Goal: Communication & Community: Connect with others

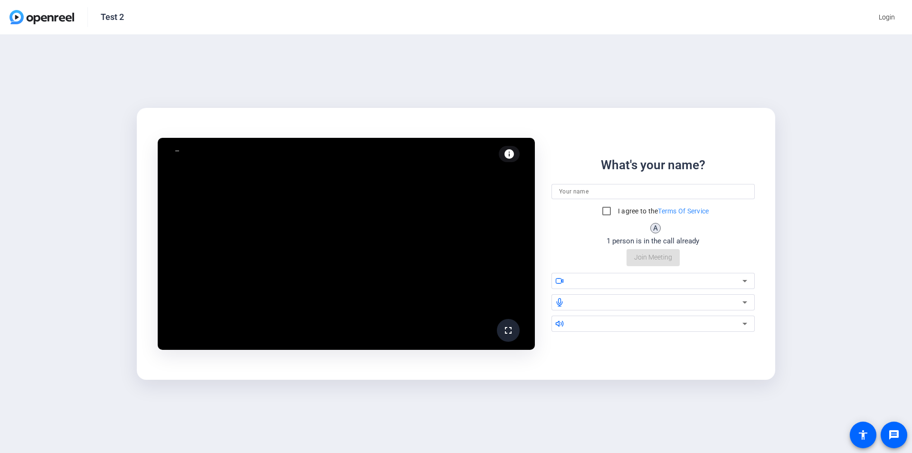
click at [610, 195] on input at bounding box center [653, 191] width 188 height 11
type input "WJW"
click at [601, 209] on input "I agree to the Terms Of Service" at bounding box center [606, 210] width 19 height 19
checkbox input "true"
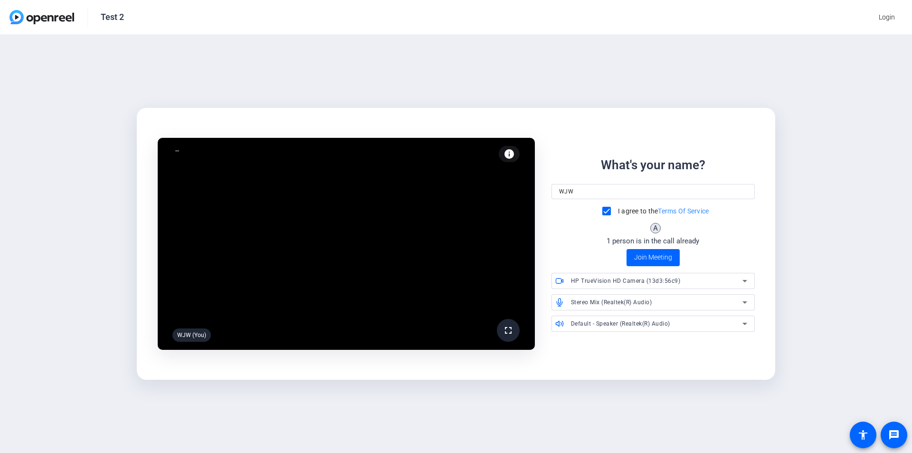
click at [711, 281] on div "HP TrueVision HD Camera (13d3:56c9)" at bounding box center [656, 280] width 171 height 12
click at [816, 239] on div at bounding box center [456, 226] width 912 height 453
click at [636, 301] on span "Stereo Mix (Realtek(R) Audio)" at bounding box center [611, 302] width 81 height 7
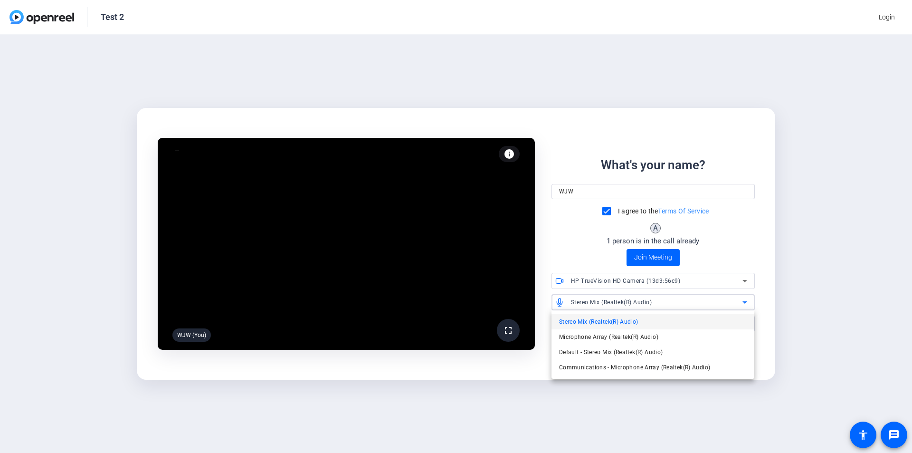
click at [814, 269] on div at bounding box center [456, 226] width 912 height 453
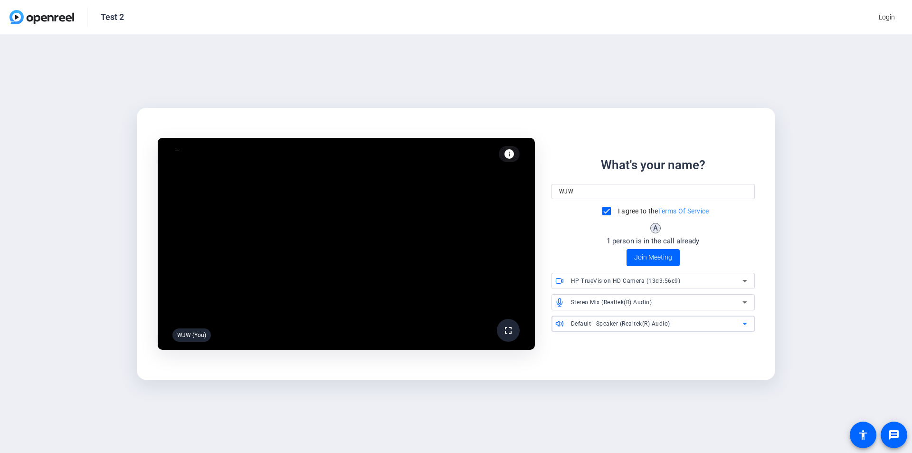
click at [655, 324] on span "Default - Speaker (Realtek(R) Audio)" at bounding box center [620, 323] width 99 height 7
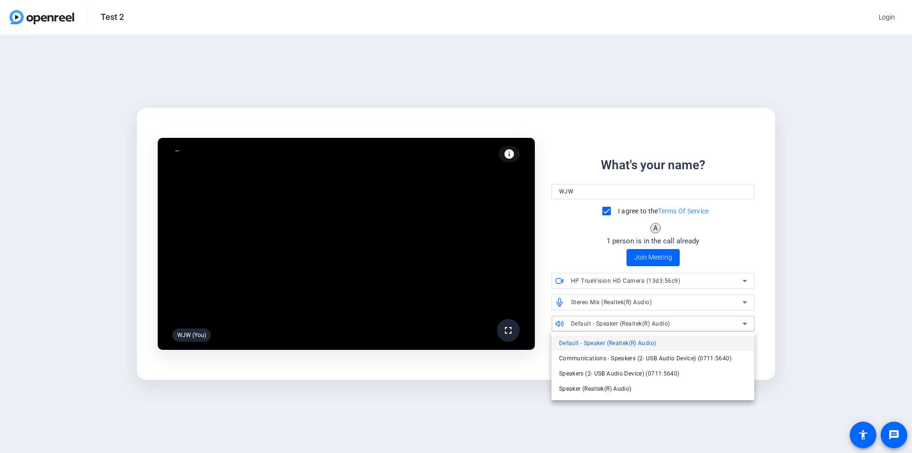
click at [846, 308] on div at bounding box center [456, 226] width 912 height 453
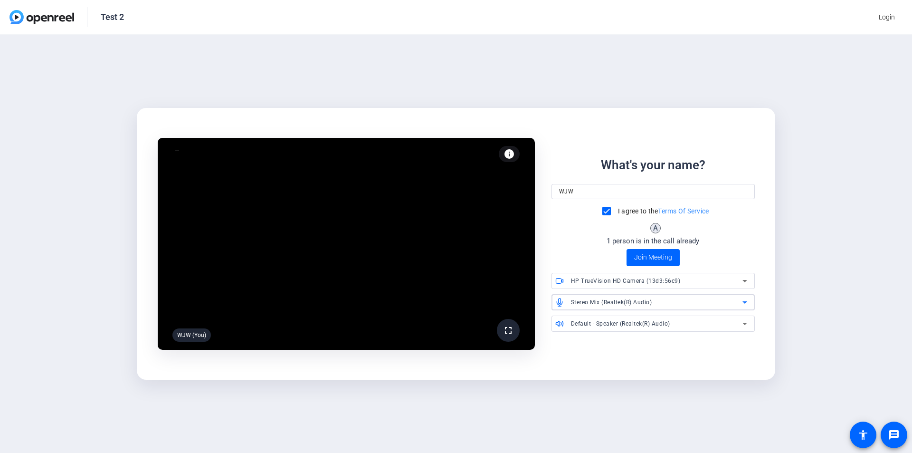
click at [650, 302] on span "Stereo Mix (Realtek(R) Audio)" at bounding box center [611, 302] width 81 height 7
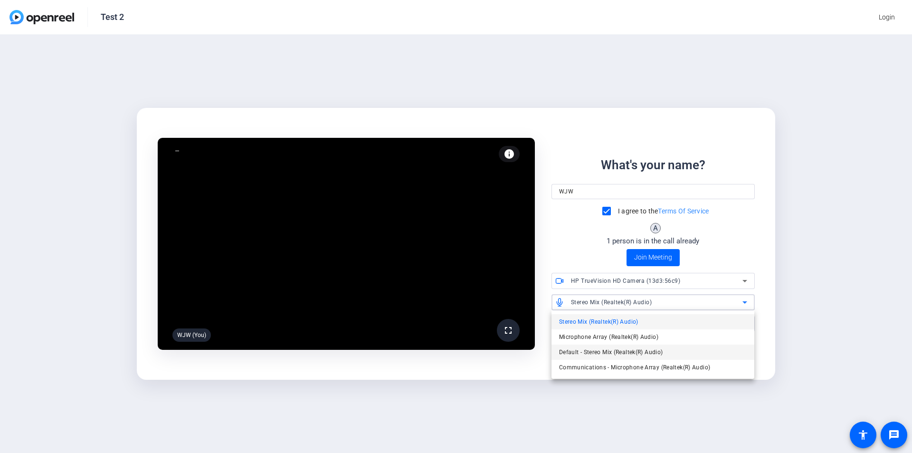
click at [627, 350] on span "Default - Stereo Mix (Realtek(R) Audio)" at bounding box center [611, 351] width 104 height 11
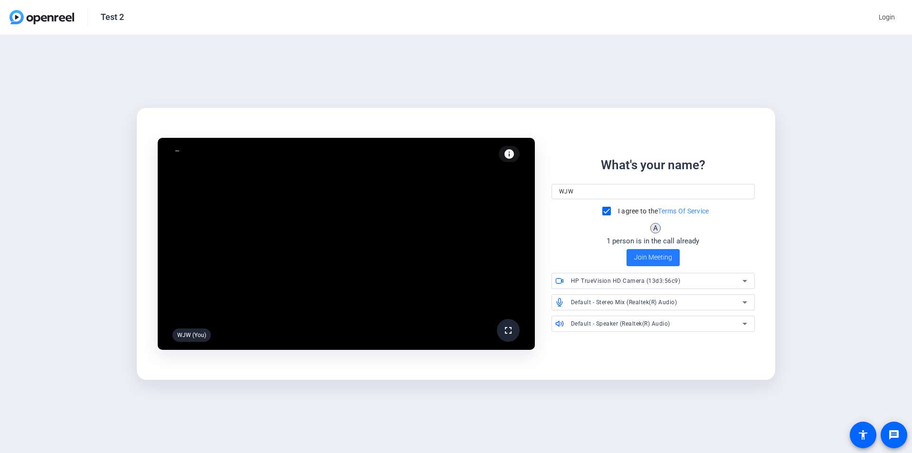
click at [654, 258] on span "Join Meeting" at bounding box center [653, 257] width 38 height 10
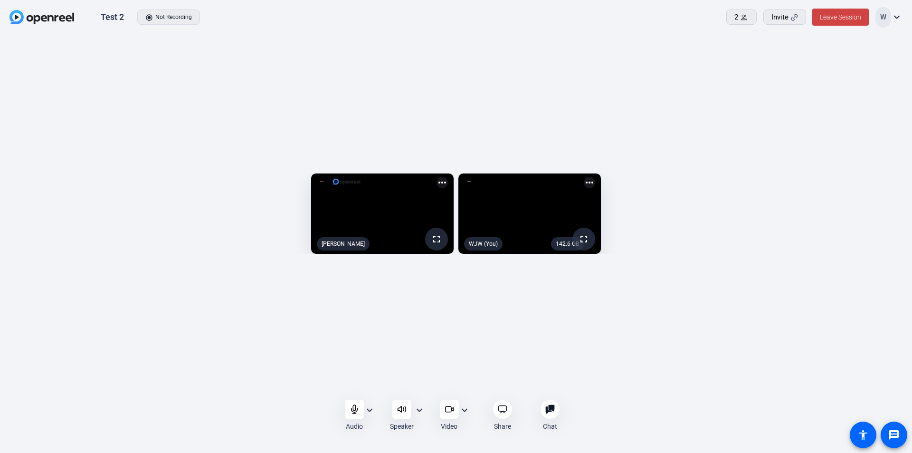
click at [370, 411] on mat-icon "expand_more" at bounding box center [369, 409] width 11 height 11
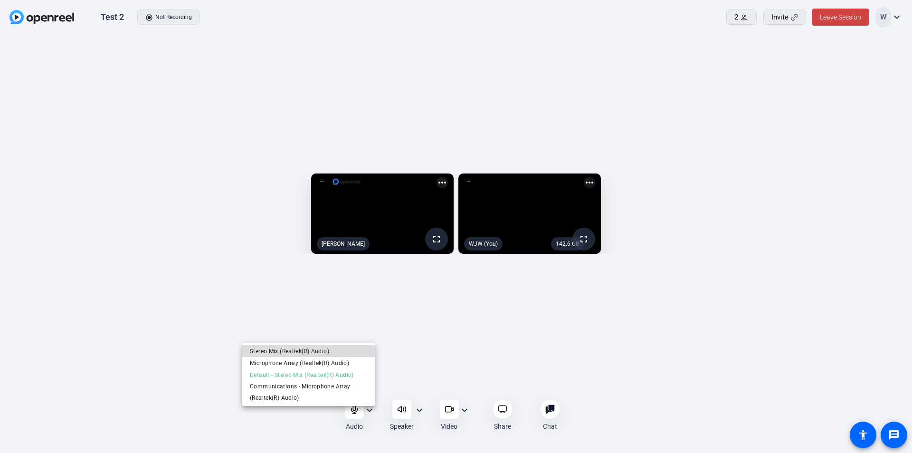
click at [321, 351] on span "Stereo Mix (Realtek(R) Audio)" at bounding box center [309, 350] width 118 height 11
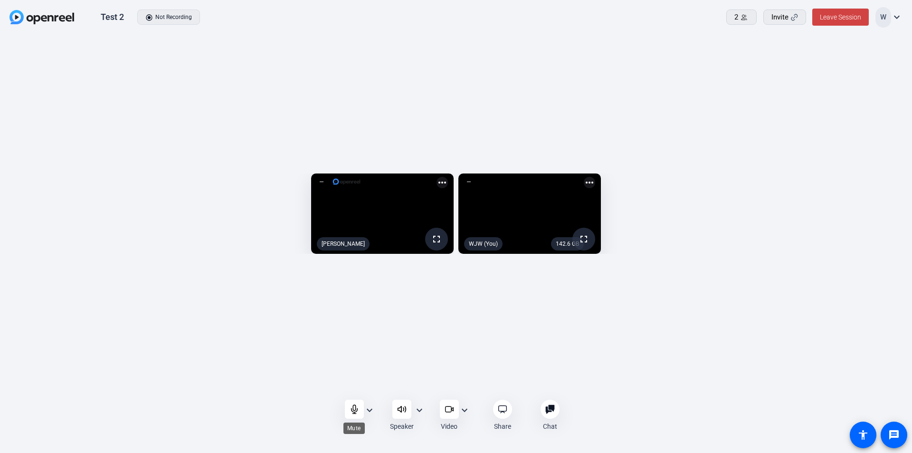
click at [356, 415] on div at bounding box center [354, 408] width 19 height 19
click at [349, 412] on div at bounding box center [354, 408] width 19 height 19
click at [372, 407] on mat-icon "expand_more" at bounding box center [369, 409] width 11 height 11
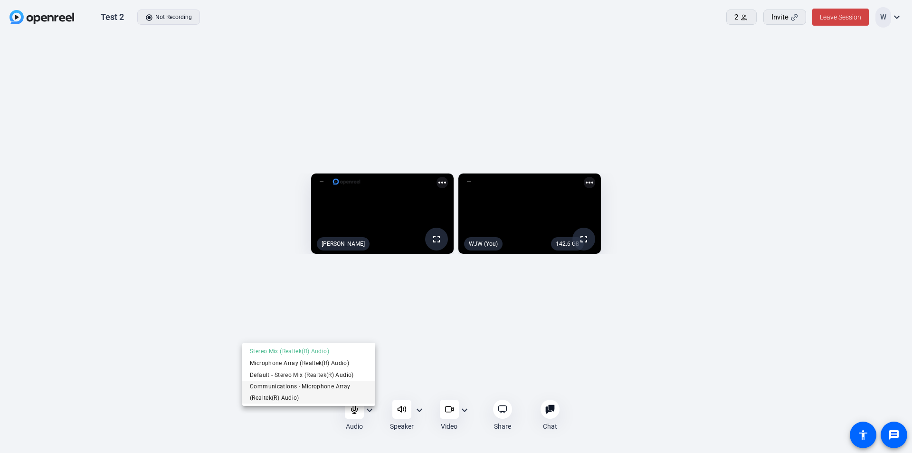
click at [322, 388] on span "Communications - Microphone Array (Realtek(R) Audio)" at bounding box center [309, 391] width 118 height 23
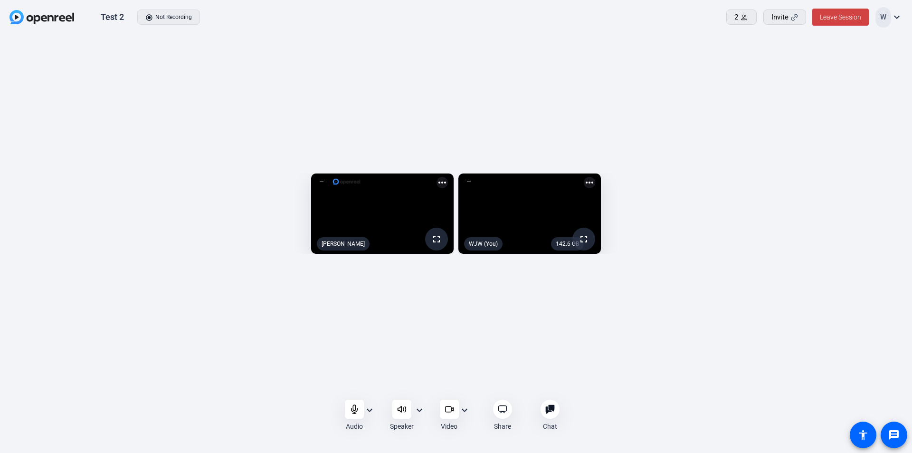
click at [414, 412] on mat-icon "expand_more" at bounding box center [419, 409] width 11 height 11
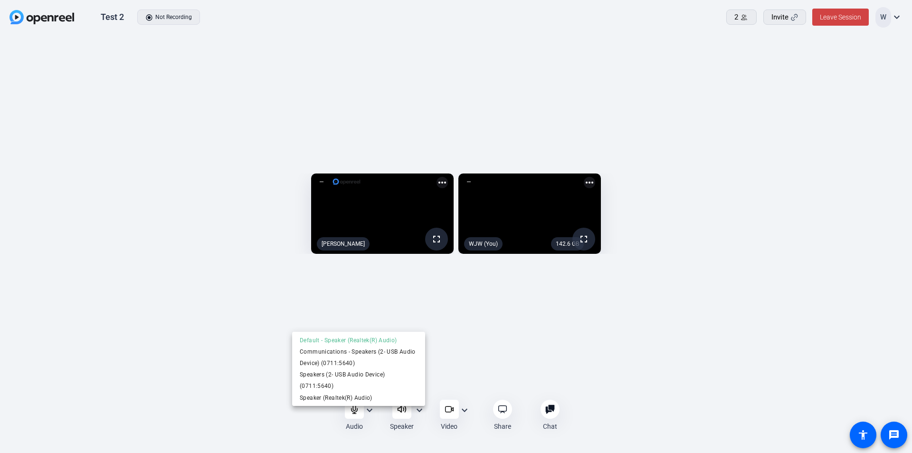
click at [836, 17] on div at bounding box center [456, 226] width 912 height 453
